Goal: Task Accomplishment & Management: Manage account settings

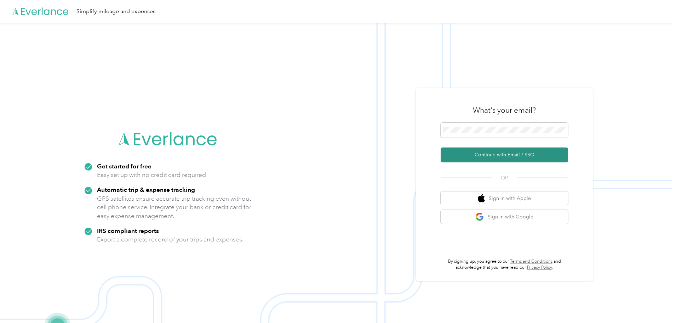
click at [501, 151] on button "Continue with Email / SSO" at bounding box center [504, 154] width 127 height 15
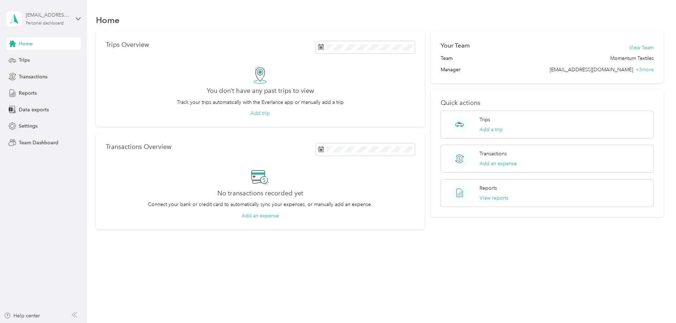
click at [48, 24] on div "Personal dashboard" at bounding box center [45, 23] width 38 height 4
click at [24, 62] on div "Team dashboard Personal dashboard Log out" at bounding box center [80, 70] width 139 height 45
click at [48, 22] on div "Personal dashboard" at bounding box center [45, 23] width 38 height 4
click at [49, 60] on div "Team dashboard" at bounding box center [80, 58] width 139 height 12
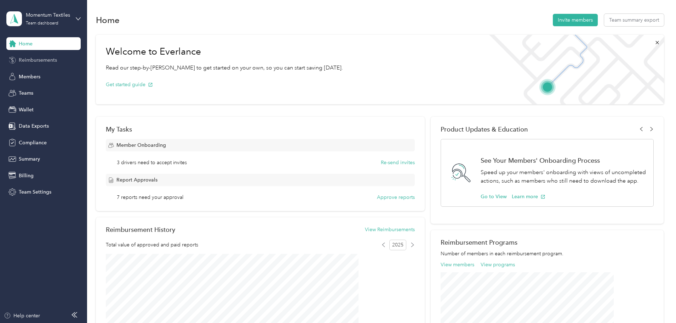
click at [38, 57] on span "Reimbursements" at bounding box center [38, 59] width 38 height 7
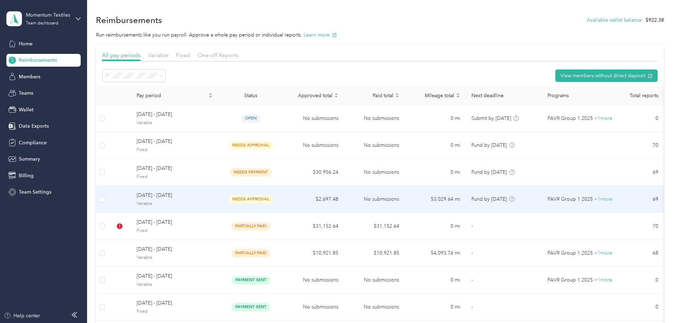
click at [213, 200] on span "Variable" at bounding box center [175, 203] width 76 height 6
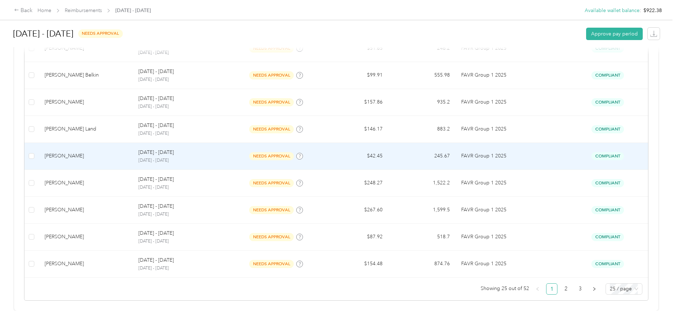
scroll to position [680, 0]
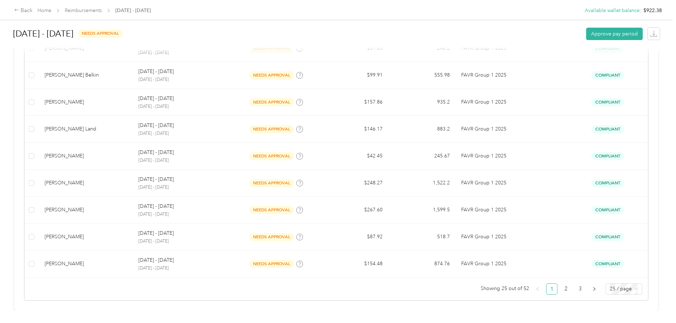
click at [57, 107] on div "[DATE] - [DATE] needs approval Approve pay period EARLY ACCESS! Speed up report…" at bounding box center [336, 155] width 673 height 310
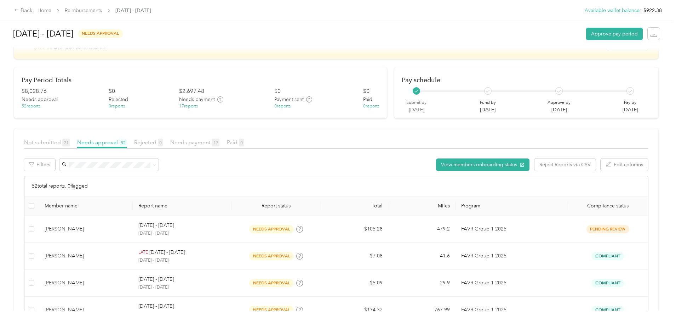
scroll to position [0, 0]
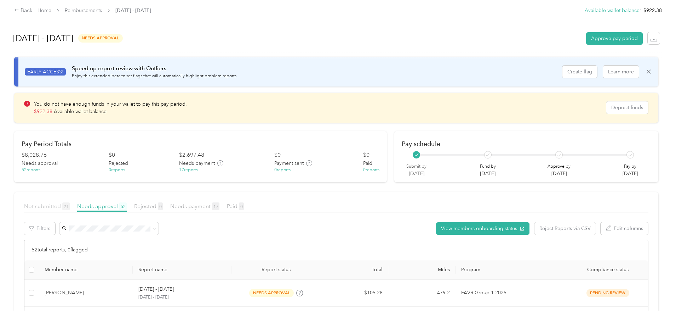
click at [70, 206] on span "Not submitted 21" at bounding box center [47, 206] width 46 height 7
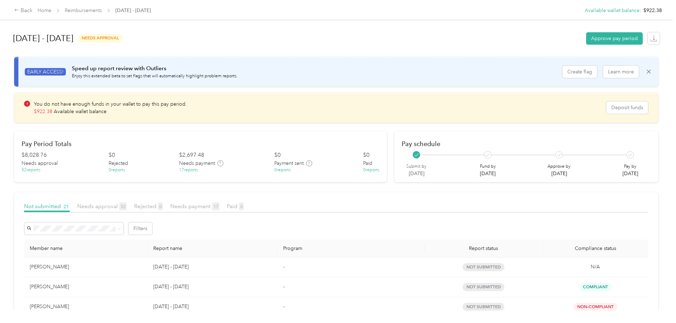
click at [26, 179] on div "Back Home Reimbursements [DATE] - [DATE] Available wallet balance : $922.38 Ava…" at bounding box center [336, 161] width 673 height 323
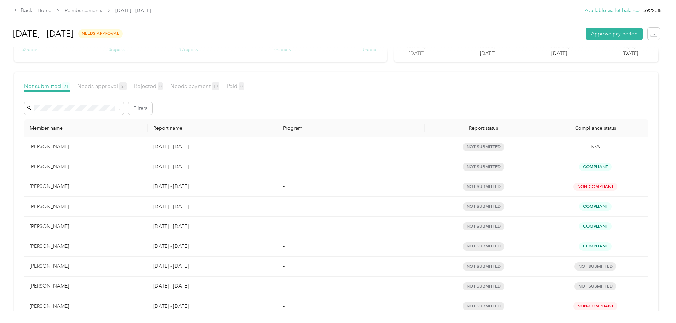
scroll to position [119, 0]
click at [127, 85] on span "Needs approval 52" at bounding box center [102, 87] width 50 height 7
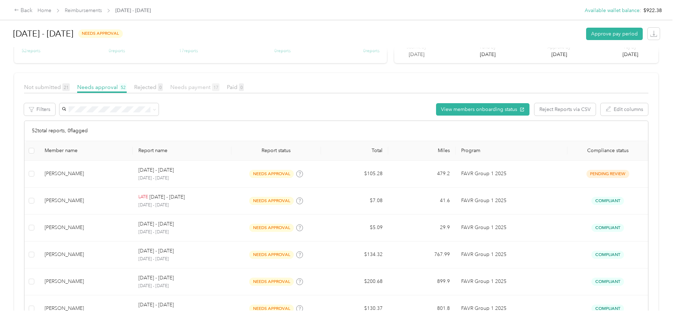
click at [220, 87] on span "Needs payment 17" at bounding box center [194, 87] width 49 height 7
click at [159, 104] on span at bounding box center [108, 109] width 99 height 12
click at [70, 90] on span "Not submitted 21" at bounding box center [47, 87] width 46 height 7
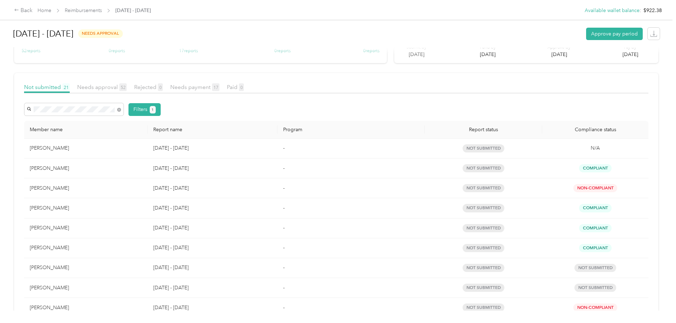
click at [67, 155] on div "[DATE] - [DATE] needs approval Approve pay period EARLY ACCESS! Speed up report…" at bounding box center [336, 155] width 673 height 310
